Goal: Task Accomplishment & Management: Use online tool/utility

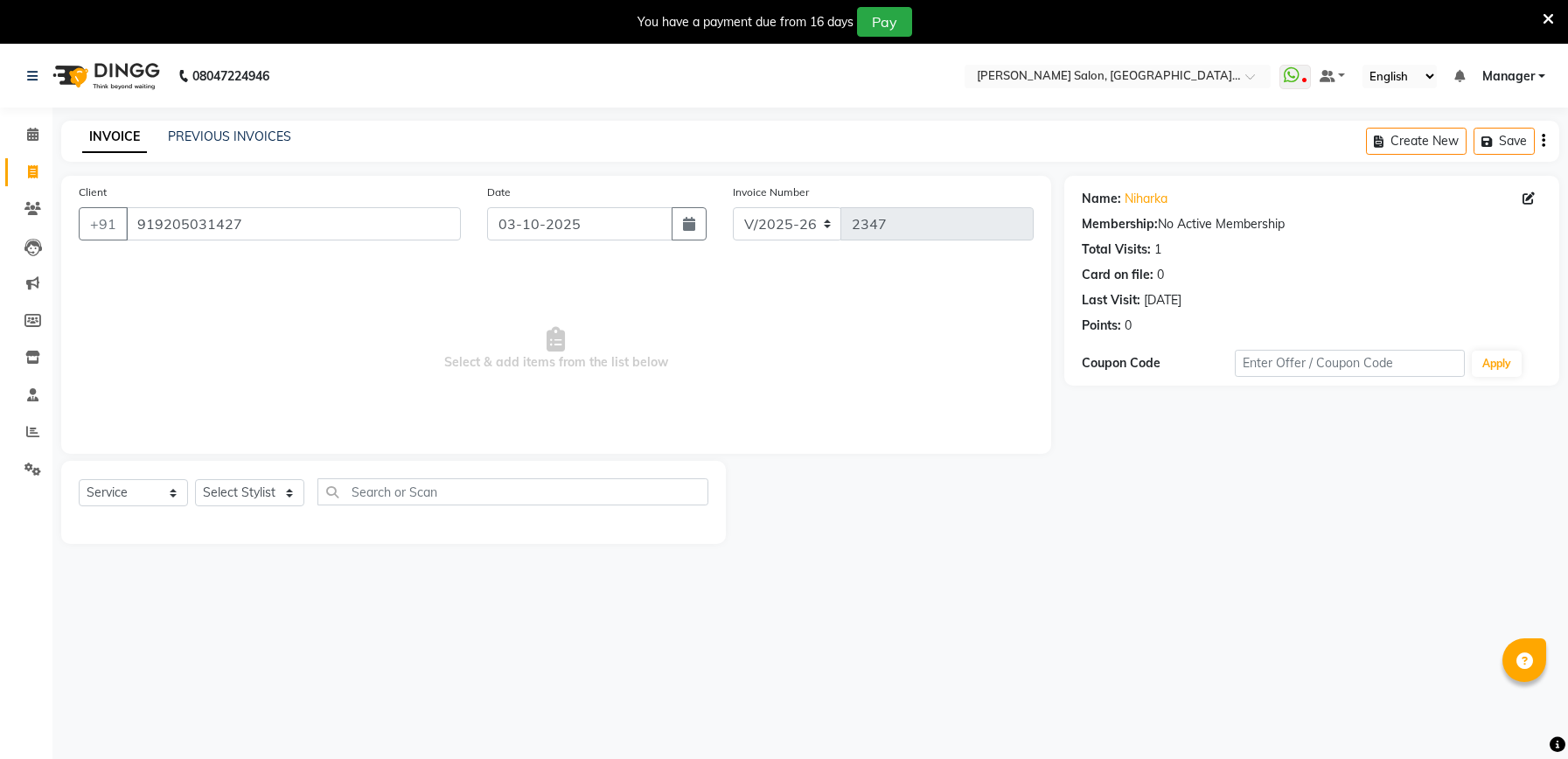
select select "6961"
select select "service"
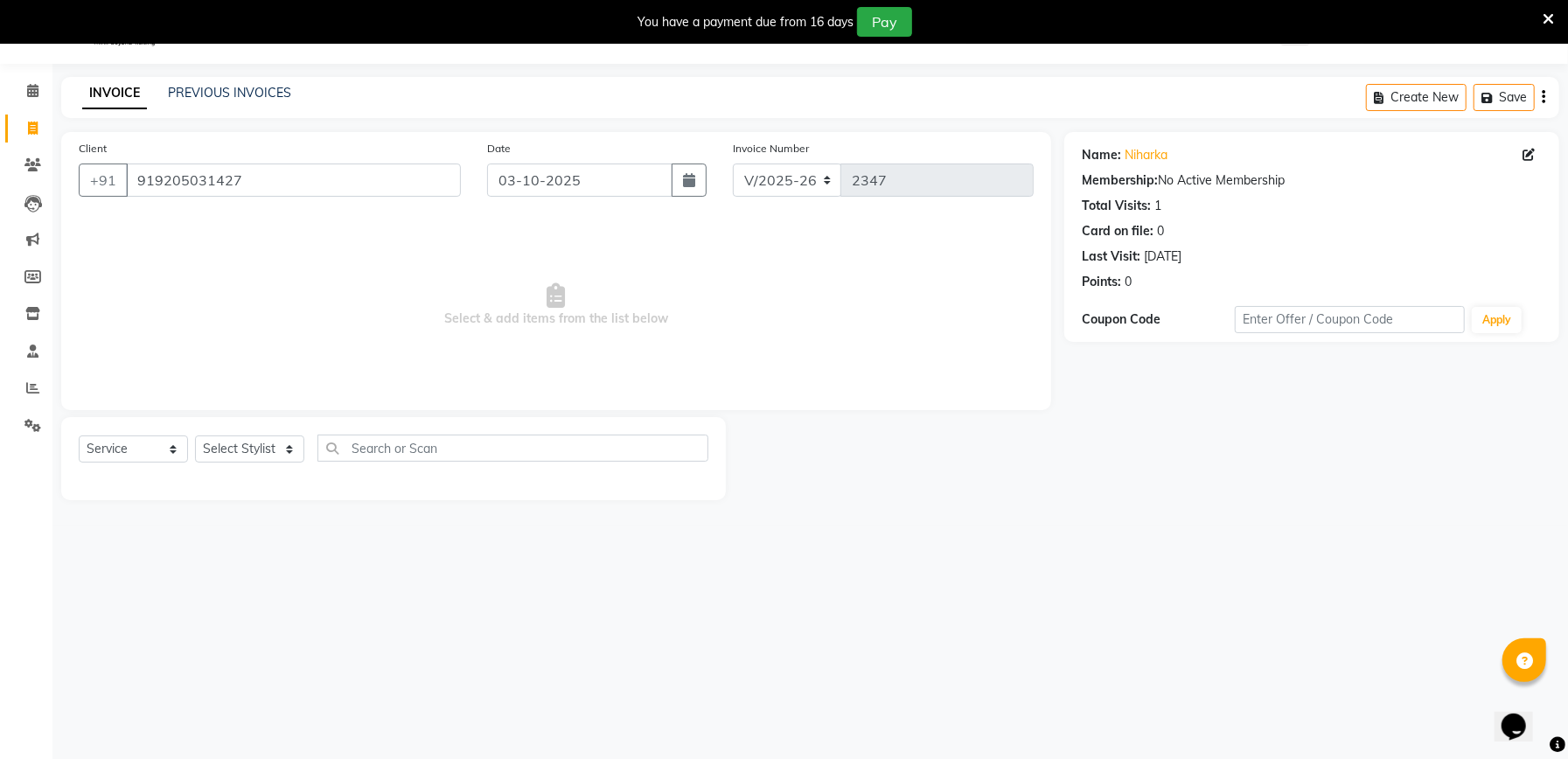
scroll to position [43, 0]
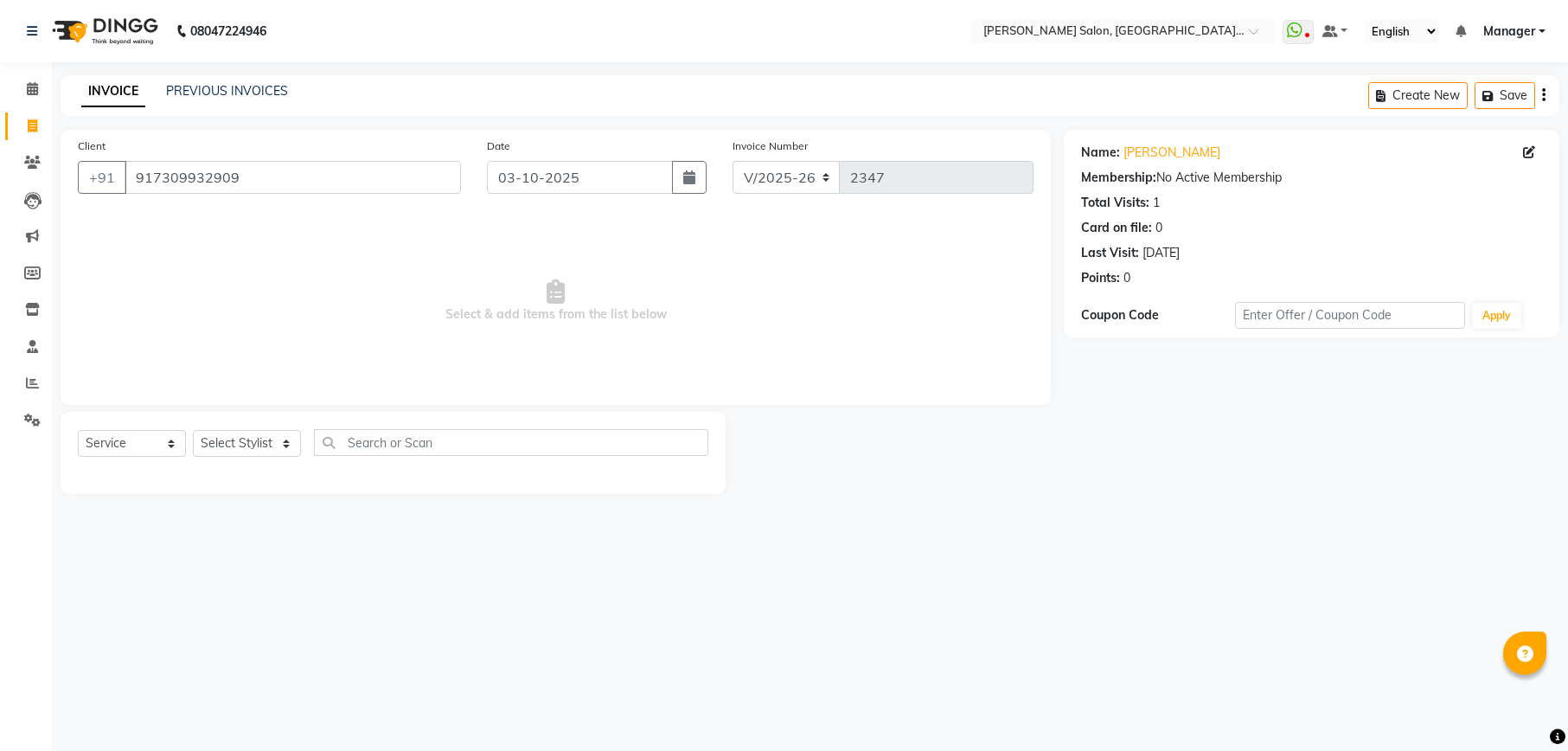
select select "6961"
select select "service"
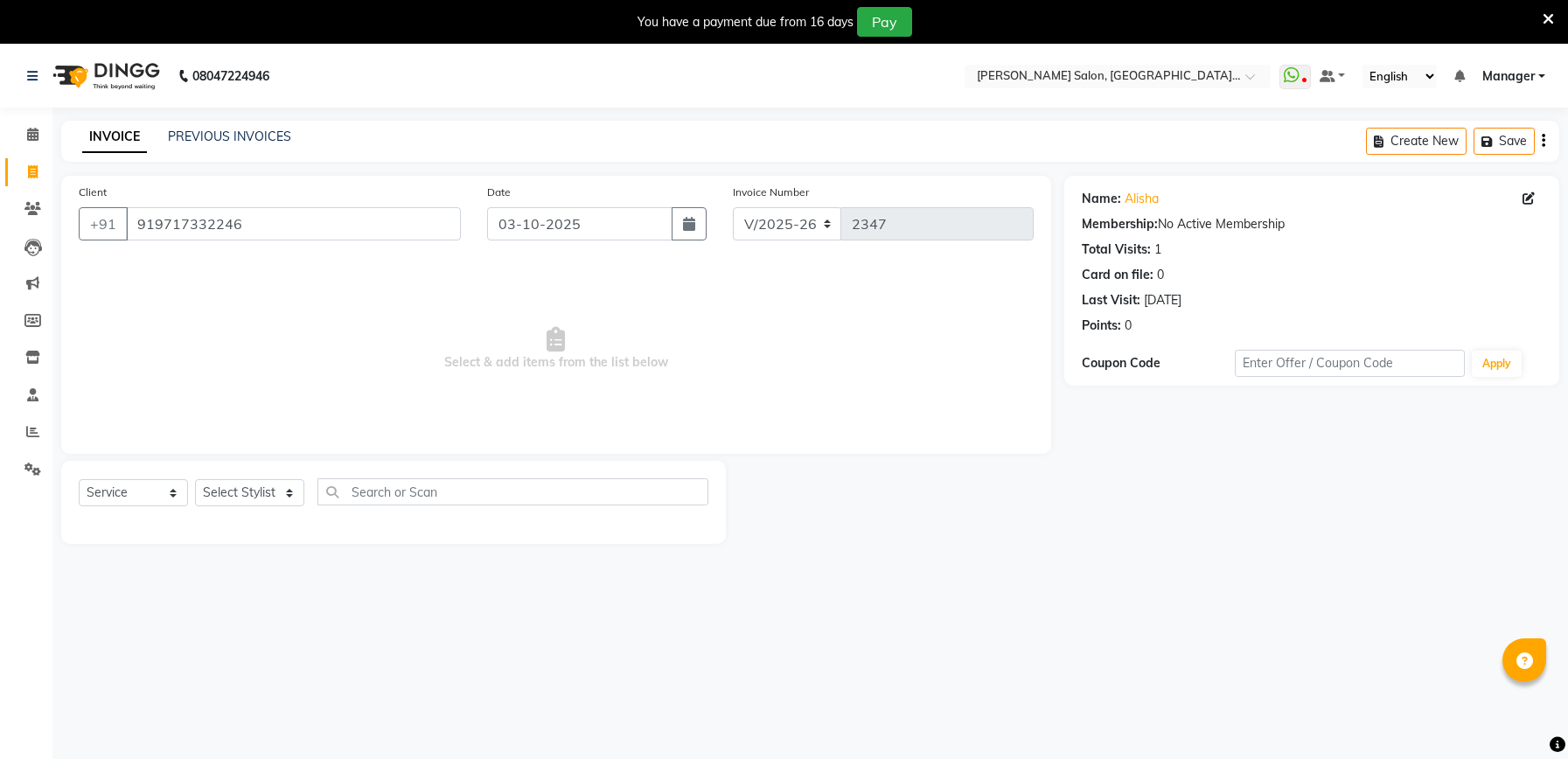
select select "6961"
select select "service"
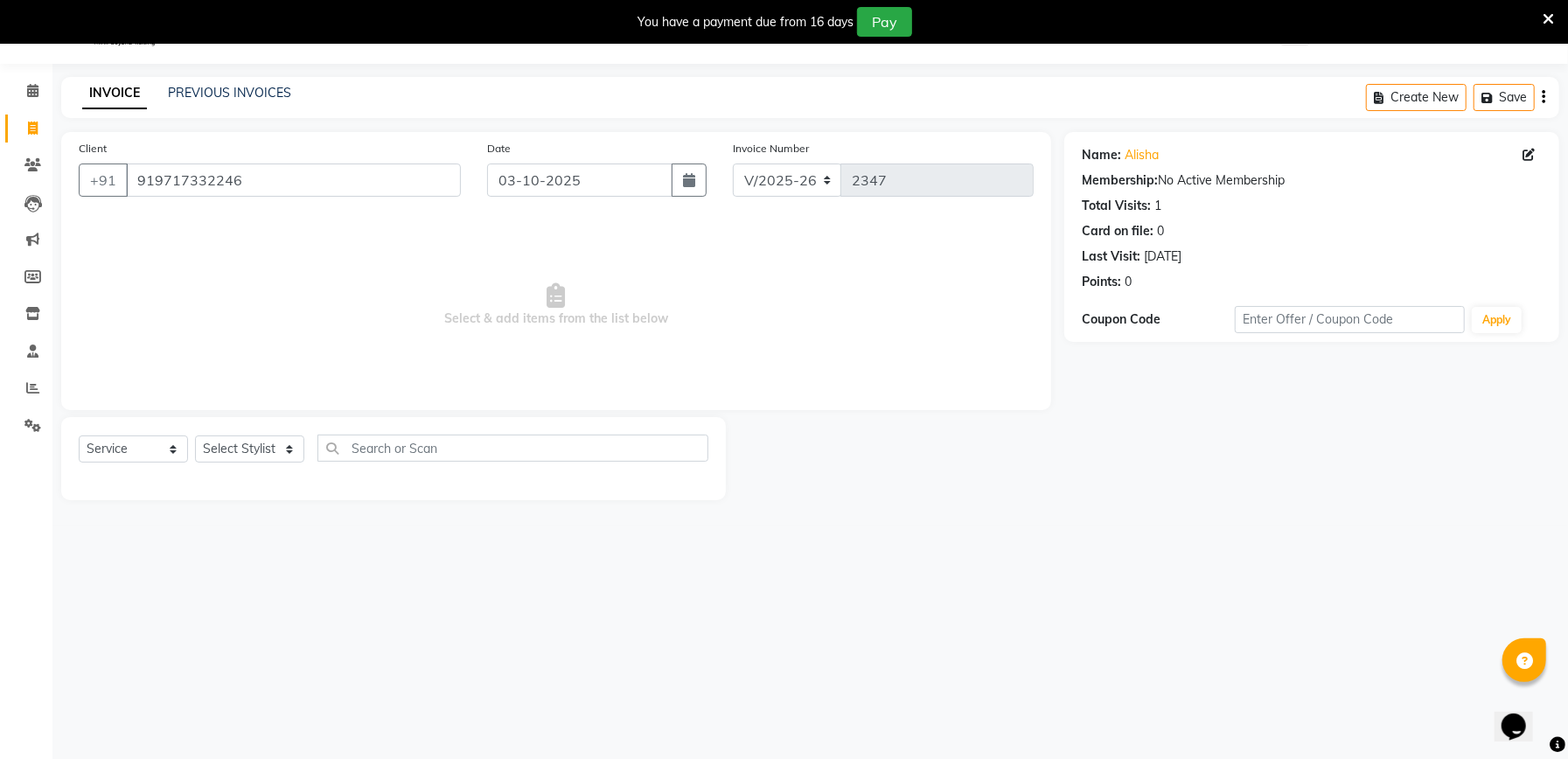
scroll to position [43, 0]
